Goal: Task Accomplishment & Management: Use online tool/utility

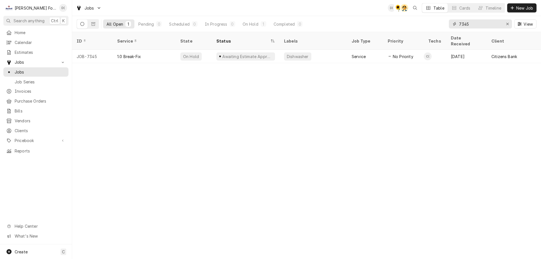
drag, startPoint x: 475, startPoint y: 23, endPoint x: 450, endPoint y: 26, distance: 25.3
click at [450, 26] on div "7345" at bounding box center [480, 23] width 63 height 9
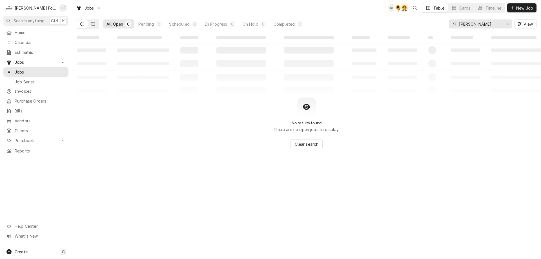
click at [462, 23] on input "lasalle bakery" at bounding box center [480, 23] width 42 height 9
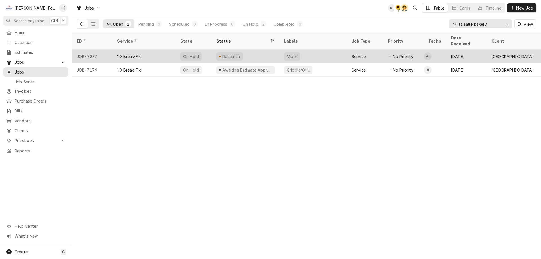
type input "la salle bakery"
click at [261, 50] on div "Research" at bounding box center [246, 57] width 68 height 14
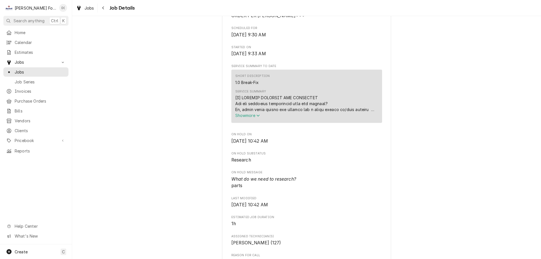
scroll to position [141, 0]
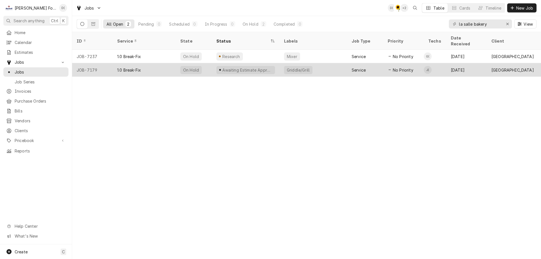
click at [170, 64] on div "1.0 Break-Fix" at bounding box center [144, 70] width 63 height 14
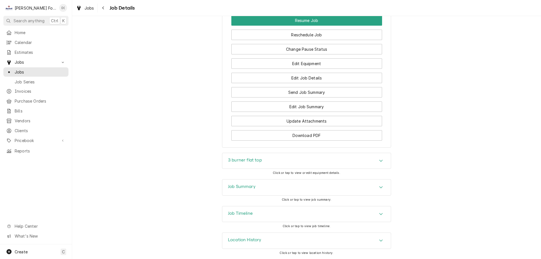
scroll to position [739, 0]
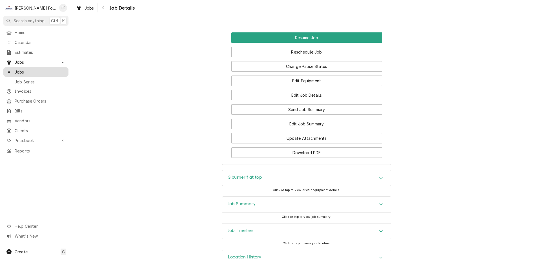
click at [27, 71] on span "Jobs" at bounding box center [40, 72] width 51 height 6
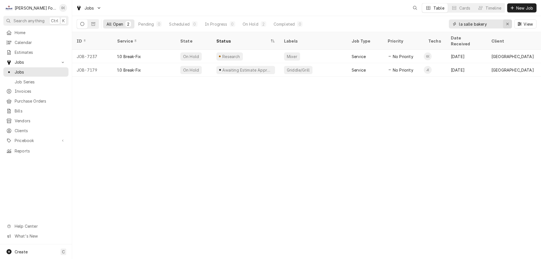
click at [507, 23] on icon "Erase input" at bounding box center [507, 24] width 3 height 4
click at [487, 27] on input "Dynamic Content Wrapper" at bounding box center [485, 23] width 53 height 9
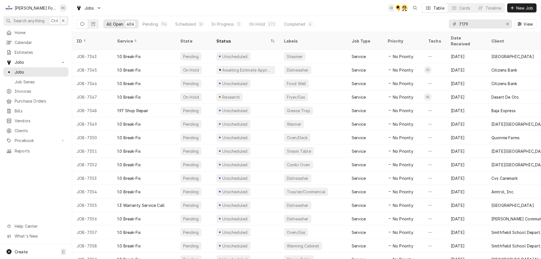
type input "7179"
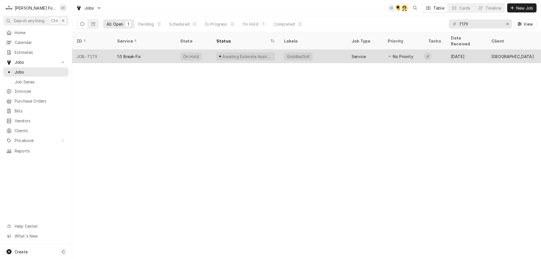
click at [273, 50] on div "Awaiting Estimate Approval" at bounding box center [246, 57] width 68 height 14
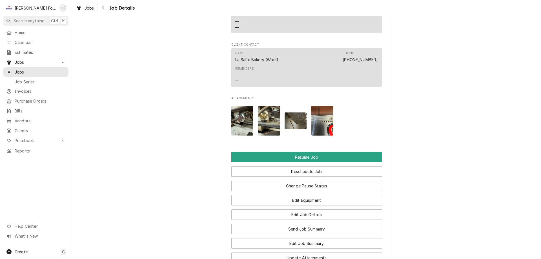
scroll to position [676, 0]
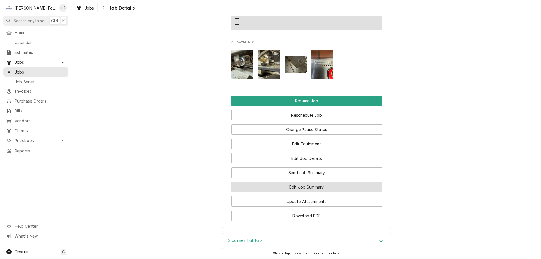
click at [298, 182] on button "Edit Job Summary" at bounding box center [306, 187] width 151 height 10
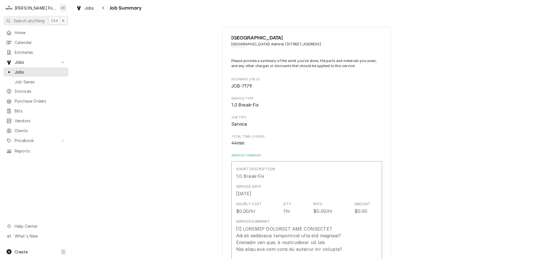
type textarea "x"
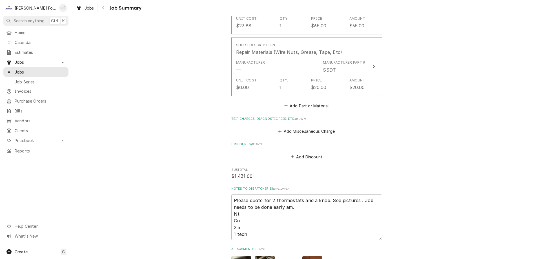
scroll to position [563, 0]
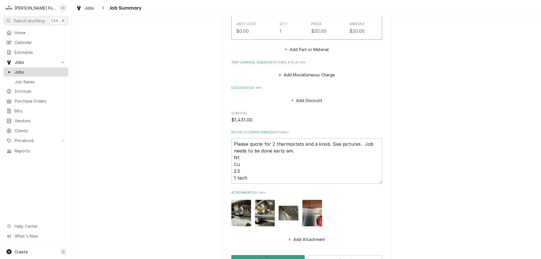
click at [46, 73] on link "Jobs" at bounding box center [35, 71] width 65 height 9
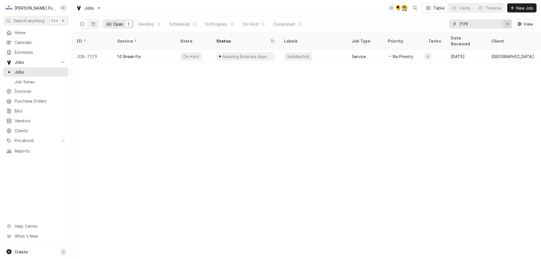
click at [505, 23] on div "Erase input" at bounding box center [507, 24] width 6 height 6
